Goal: Information Seeking & Learning: Learn about a topic

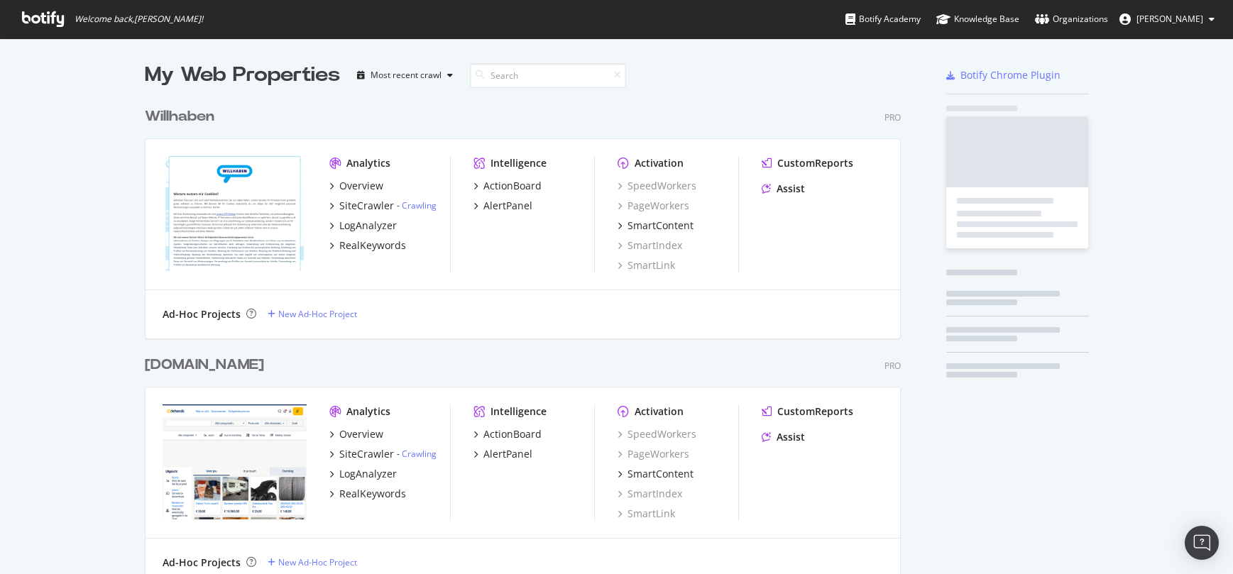
scroll to position [3979, 757]
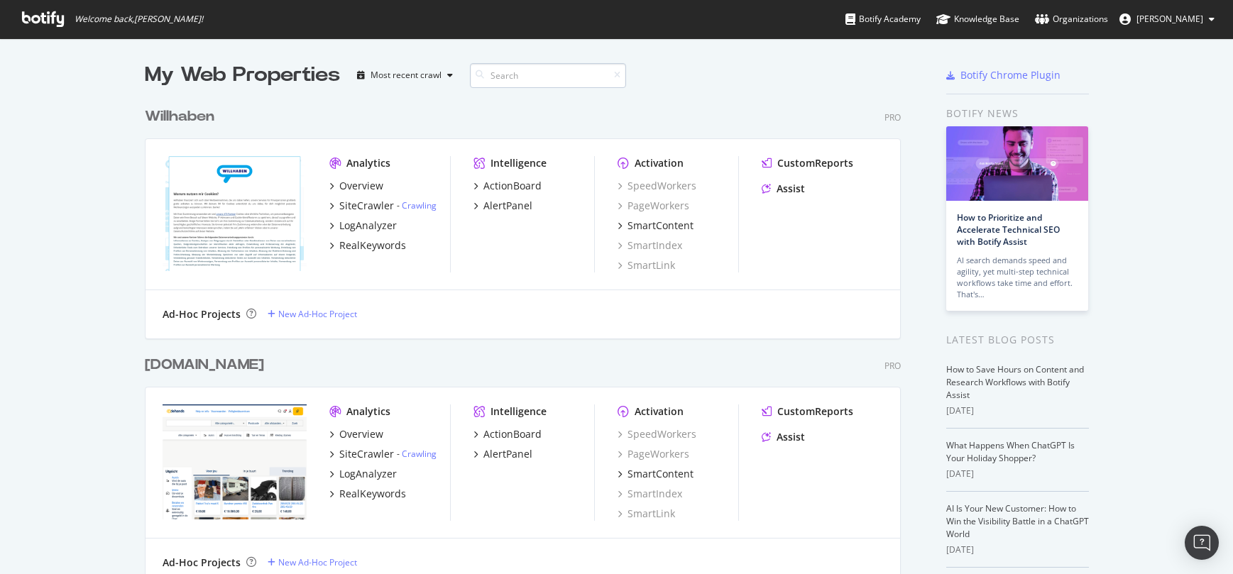
click at [513, 80] on input at bounding box center [548, 75] width 156 height 25
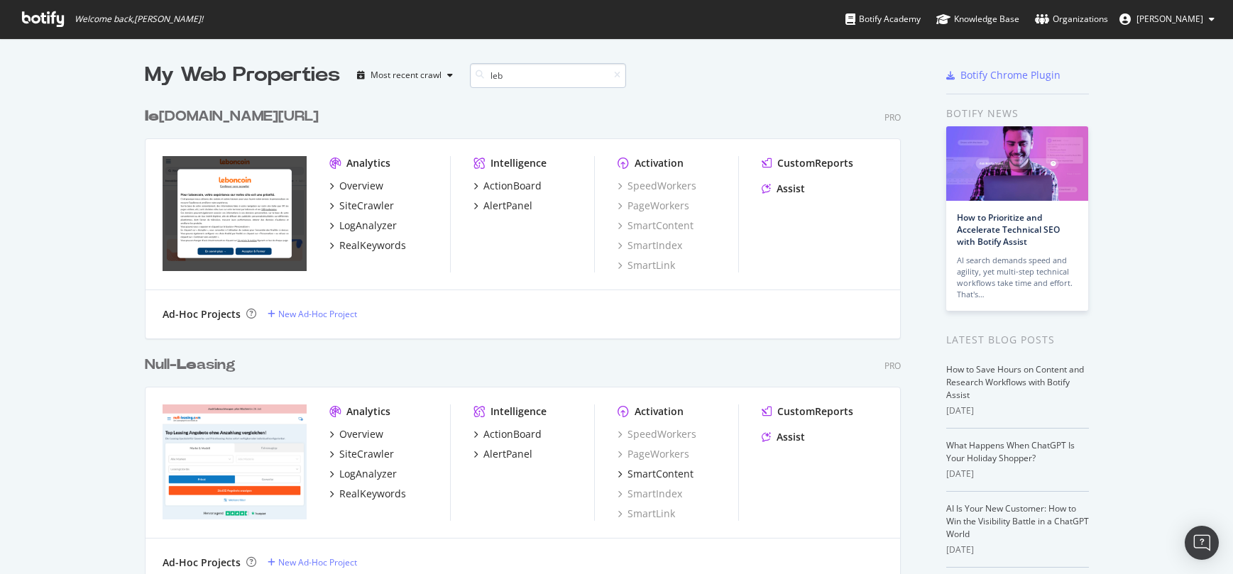
scroll to position [860, 757]
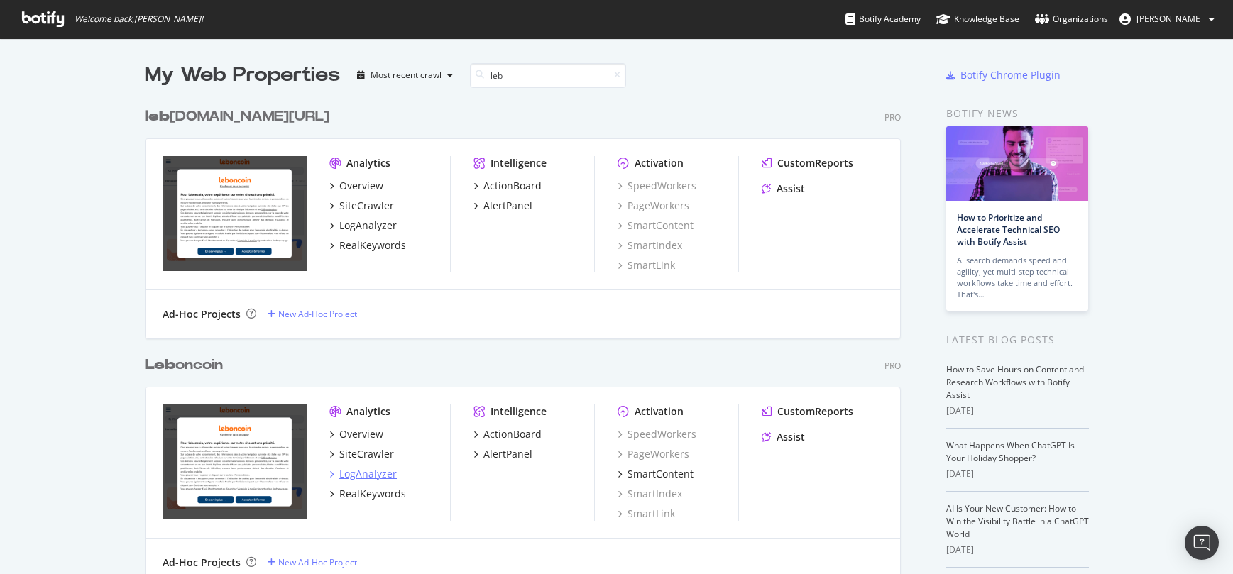
type input "leb"
click at [353, 478] on div "LogAnalyzer" at bounding box center [368, 474] width 58 height 14
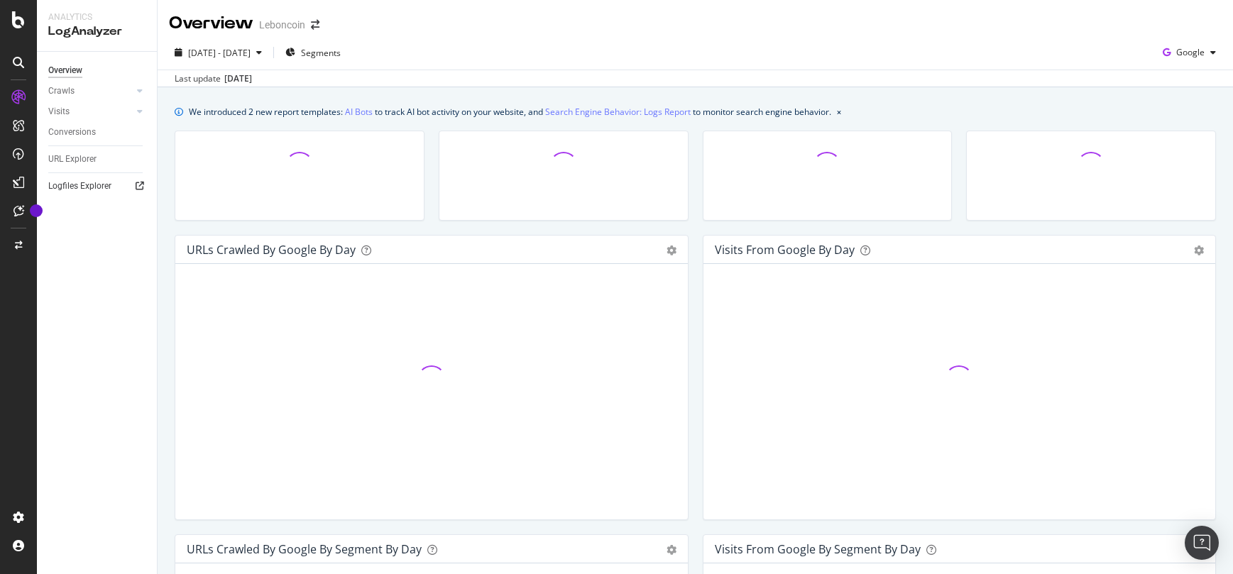
click at [133, 187] on div at bounding box center [140, 186] width 14 height 14
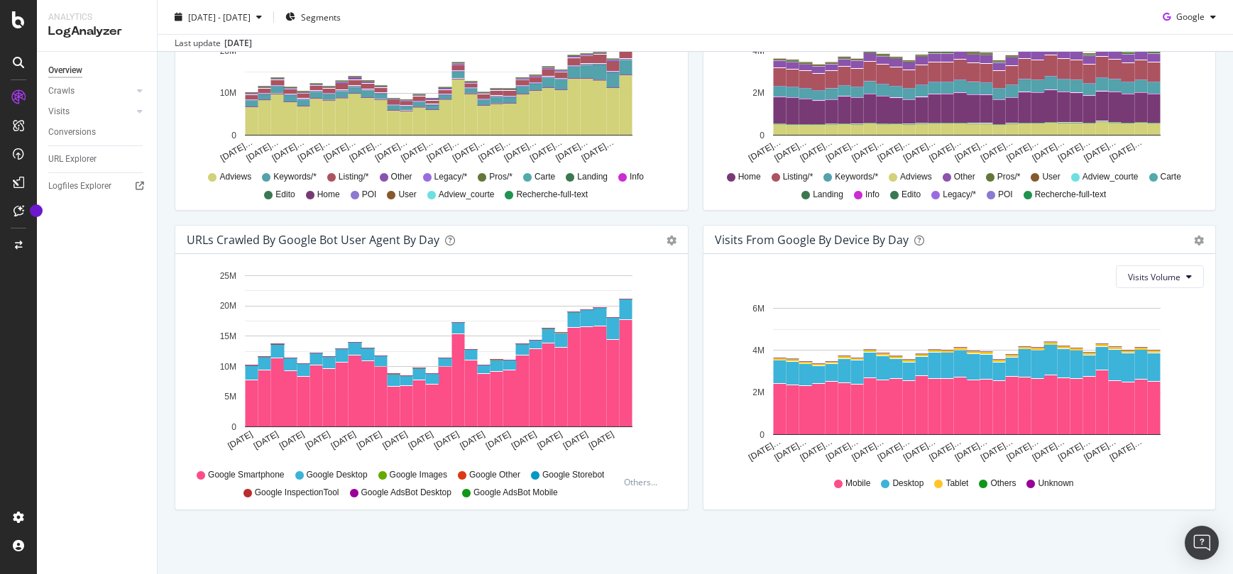
scroll to position [112, 0]
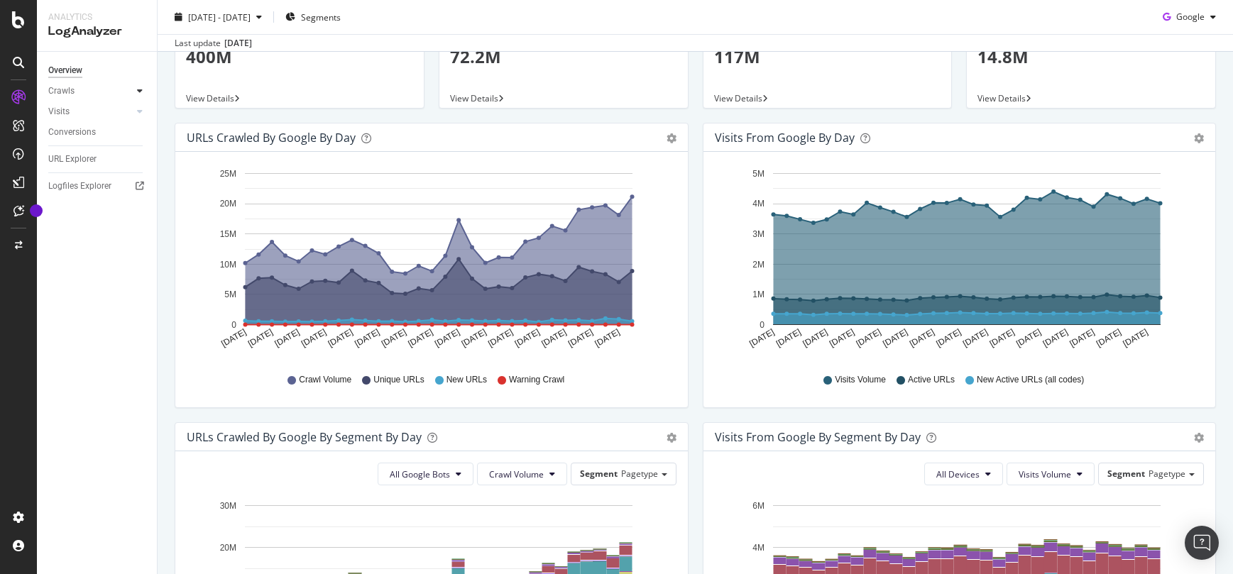
click at [142, 87] on icon at bounding box center [140, 91] width 6 height 9
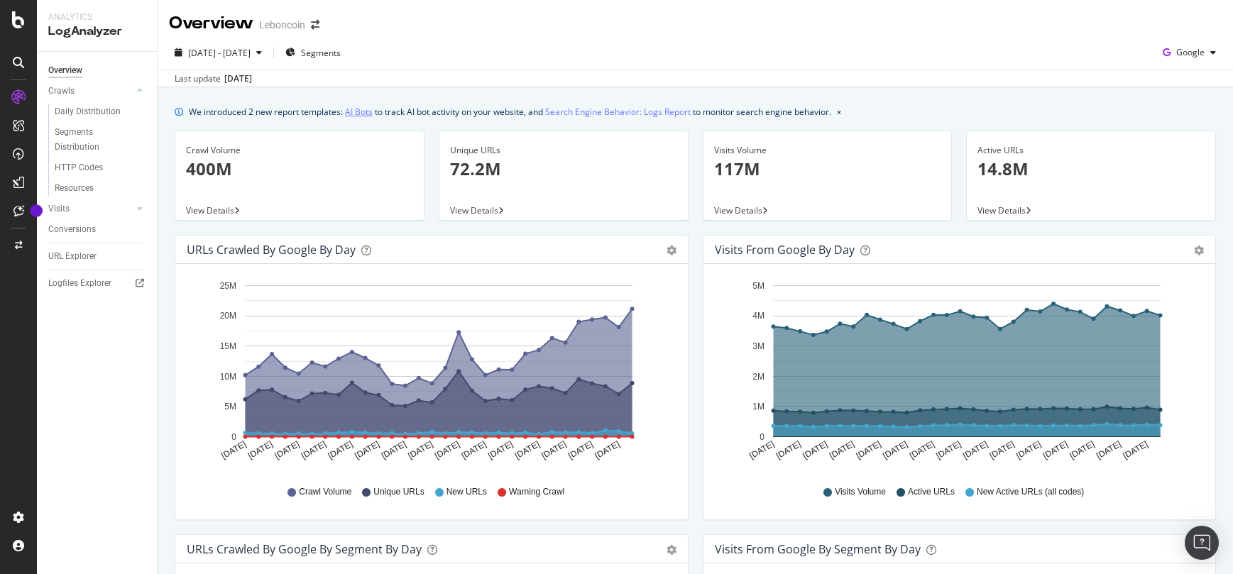
click at [356, 111] on link "AI Bots" at bounding box center [359, 111] width 28 height 15
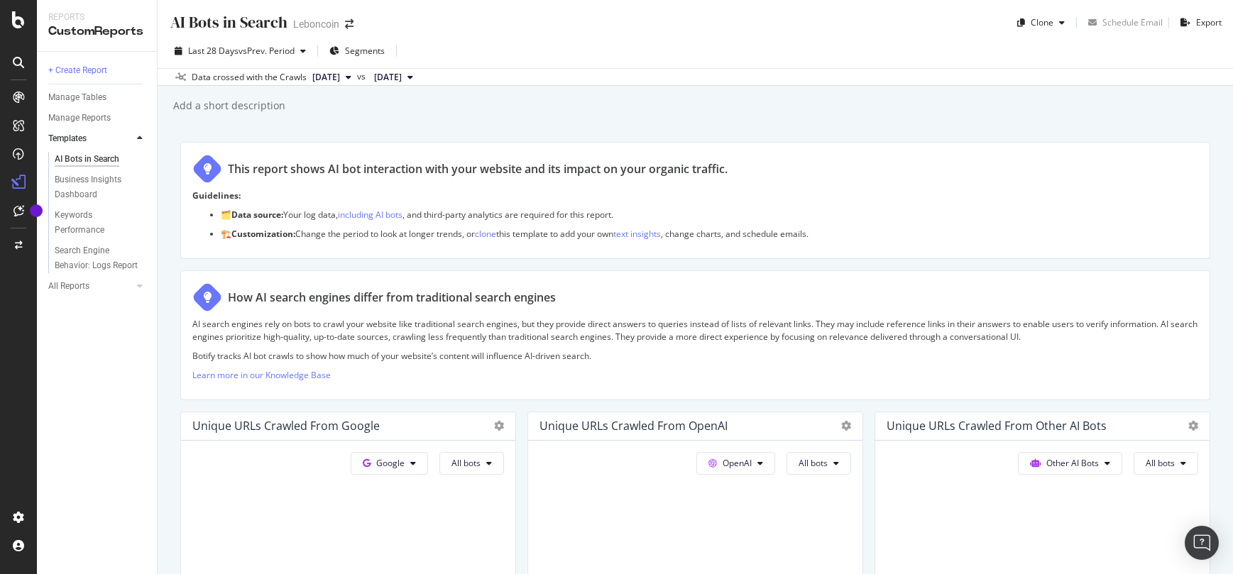
scroll to position [284, 0]
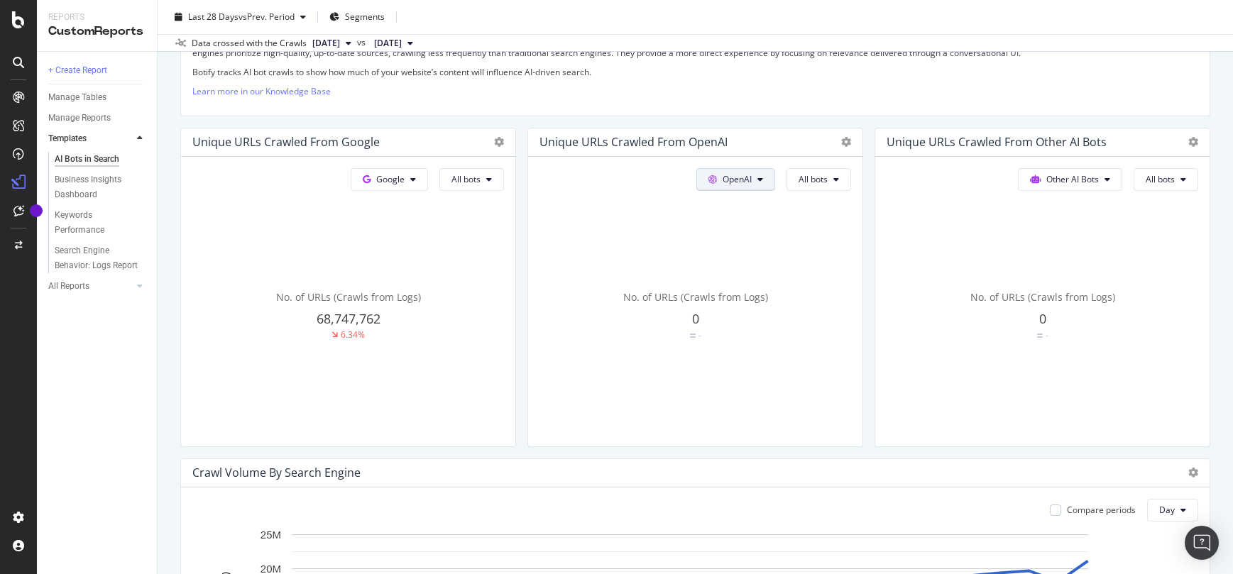
click at [744, 185] on button "OpenAI" at bounding box center [735, 179] width 79 height 23
click at [760, 289] on span "Other AI Bots" at bounding box center [750, 286] width 53 height 13
click at [398, 173] on button "Google" at bounding box center [389, 179] width 77 height 23
click at [422, 261] on span "OpenAI" at bounding box center [409, 260] width 53 height 13
click at [486, 176] on icon at bounding box center [489, 179] width 6 height 9
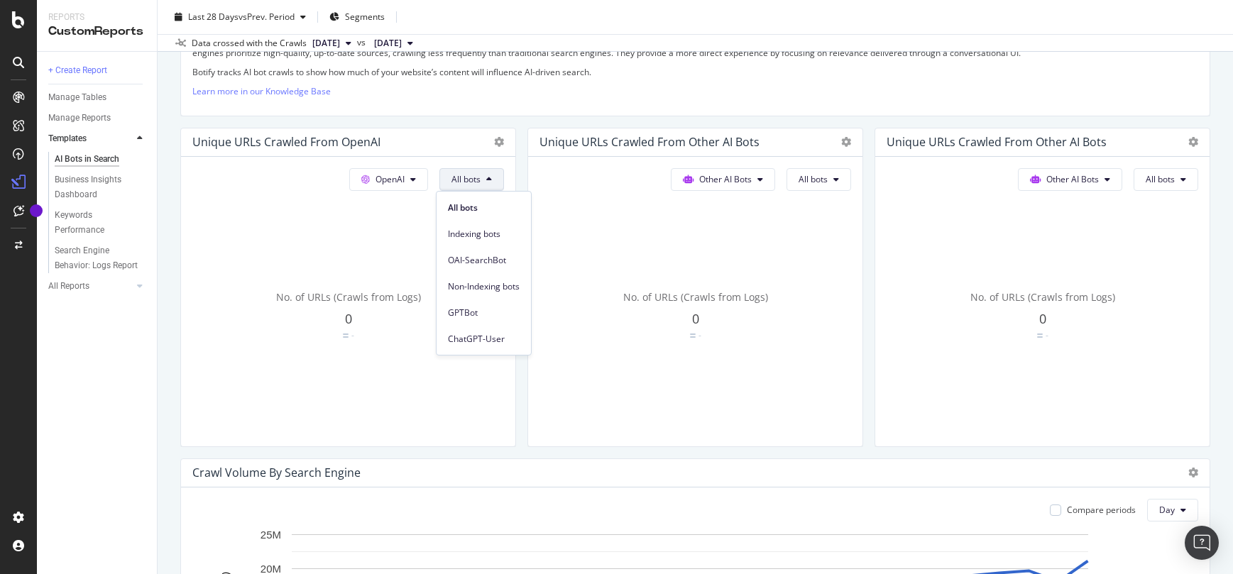
click at [486, 176] on icon at bounding box center [489, 179] width 6 height 9
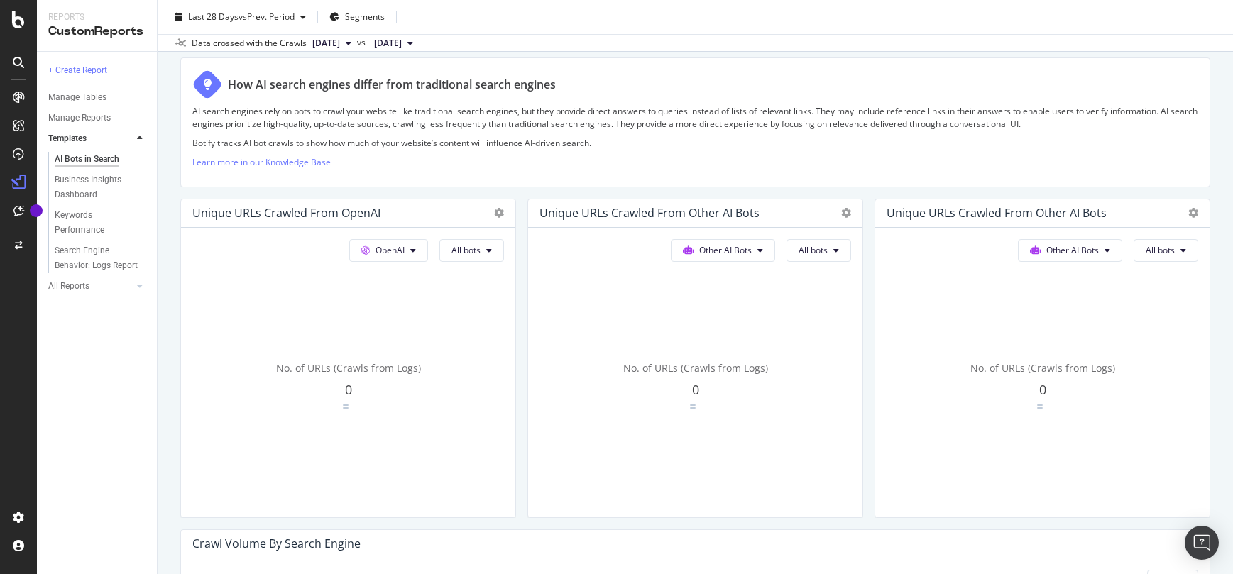
scroll to position [0, 0]
